Goal: Task Accomplishment & Management: Manage account settings

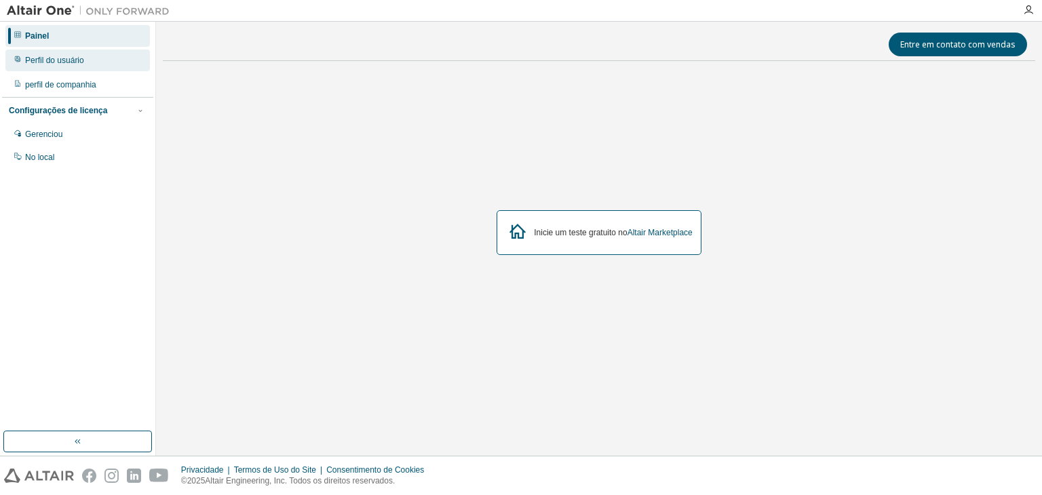
click at [68, 57] on font "Perfil do usuário" at bounding box center [54, 60] width 59 height 9
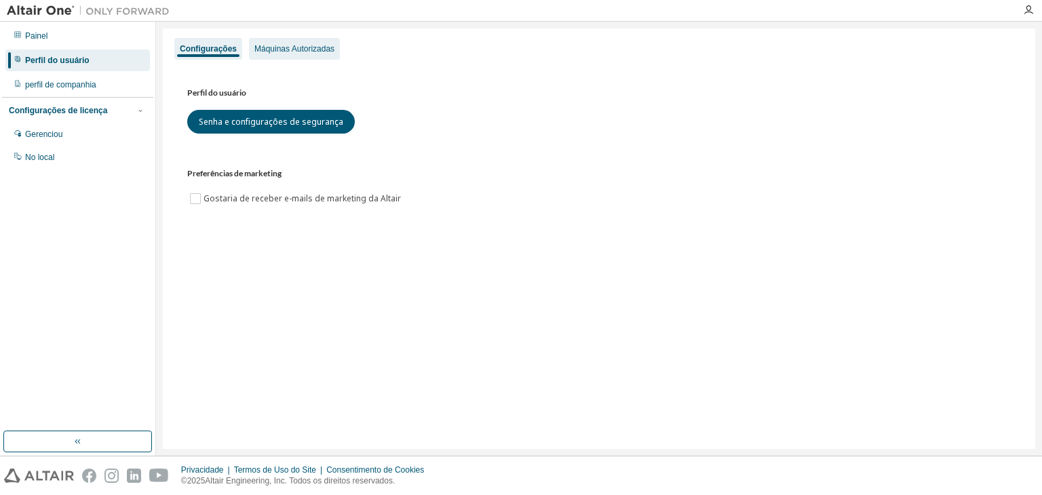
click at [318, 42] on div "Máquinas Autorizadas" at bounding box center [294, 49] width 91 height 22
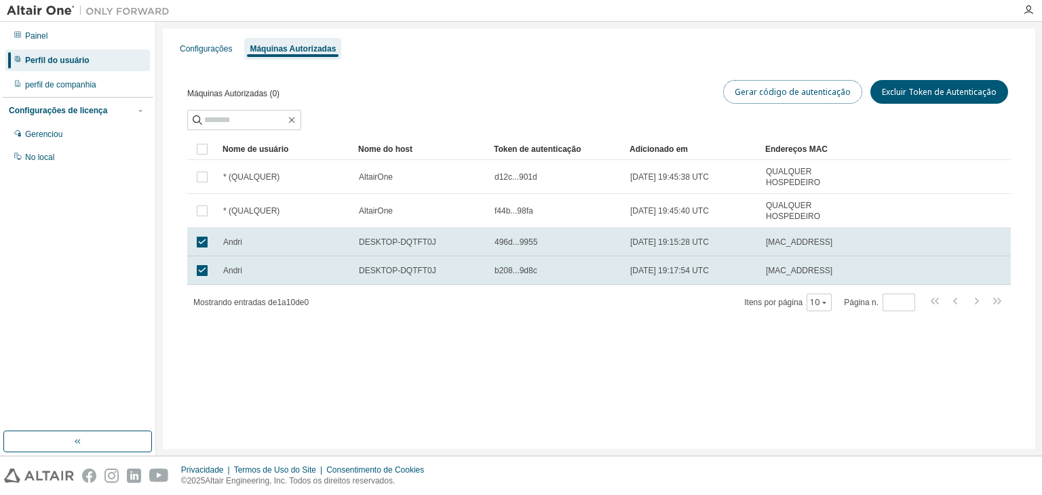
click at [765, 94] on font "Gerar código de autenticação" at bounding box center [793, 92] width 116 height 12
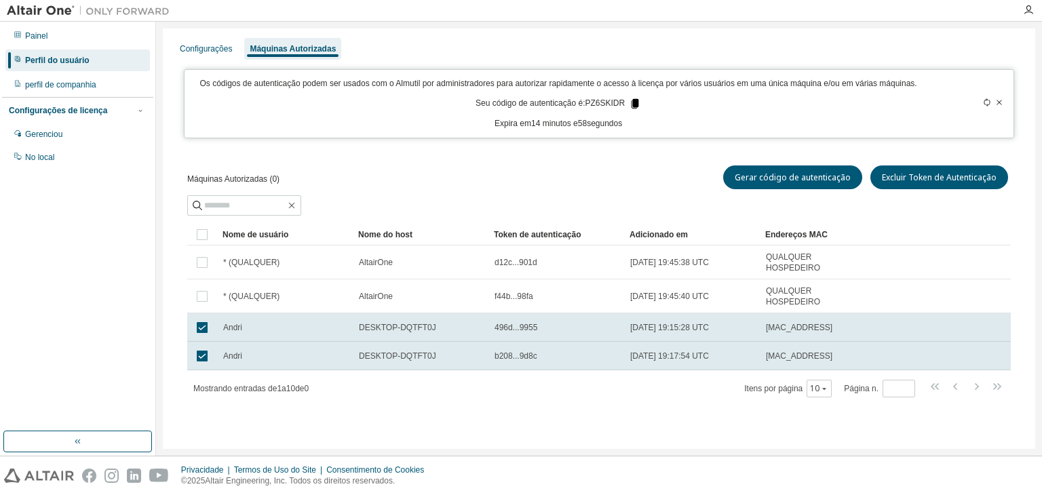
click at [632, 101] on icon at bounding box center [635, 103] width 7 height 9
click at [634, 104] on icon at bounding box center [635, 103] width 7 height 9
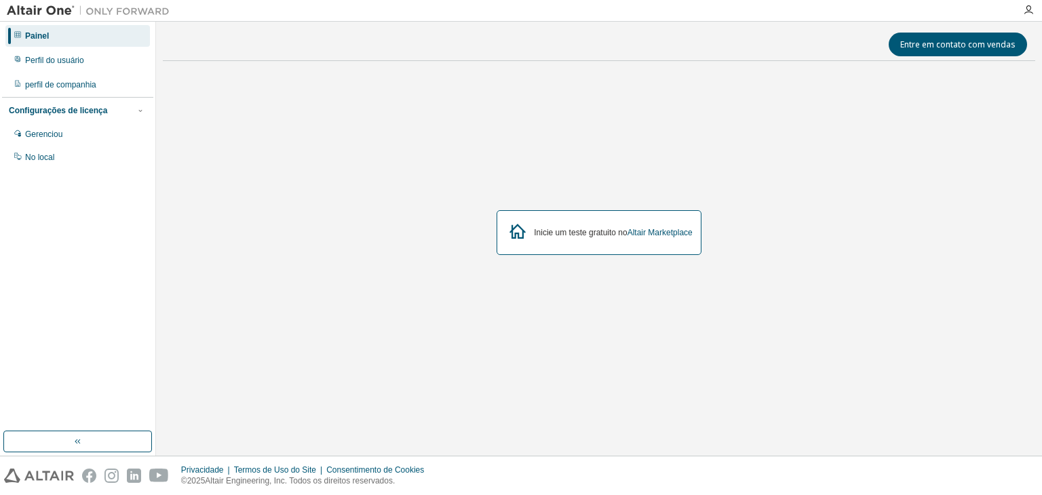
click at [49, 16] on img at bounding box center [92, 11] width 170 height 14
